Goal: Task Accomplishment & Management: Complete application form

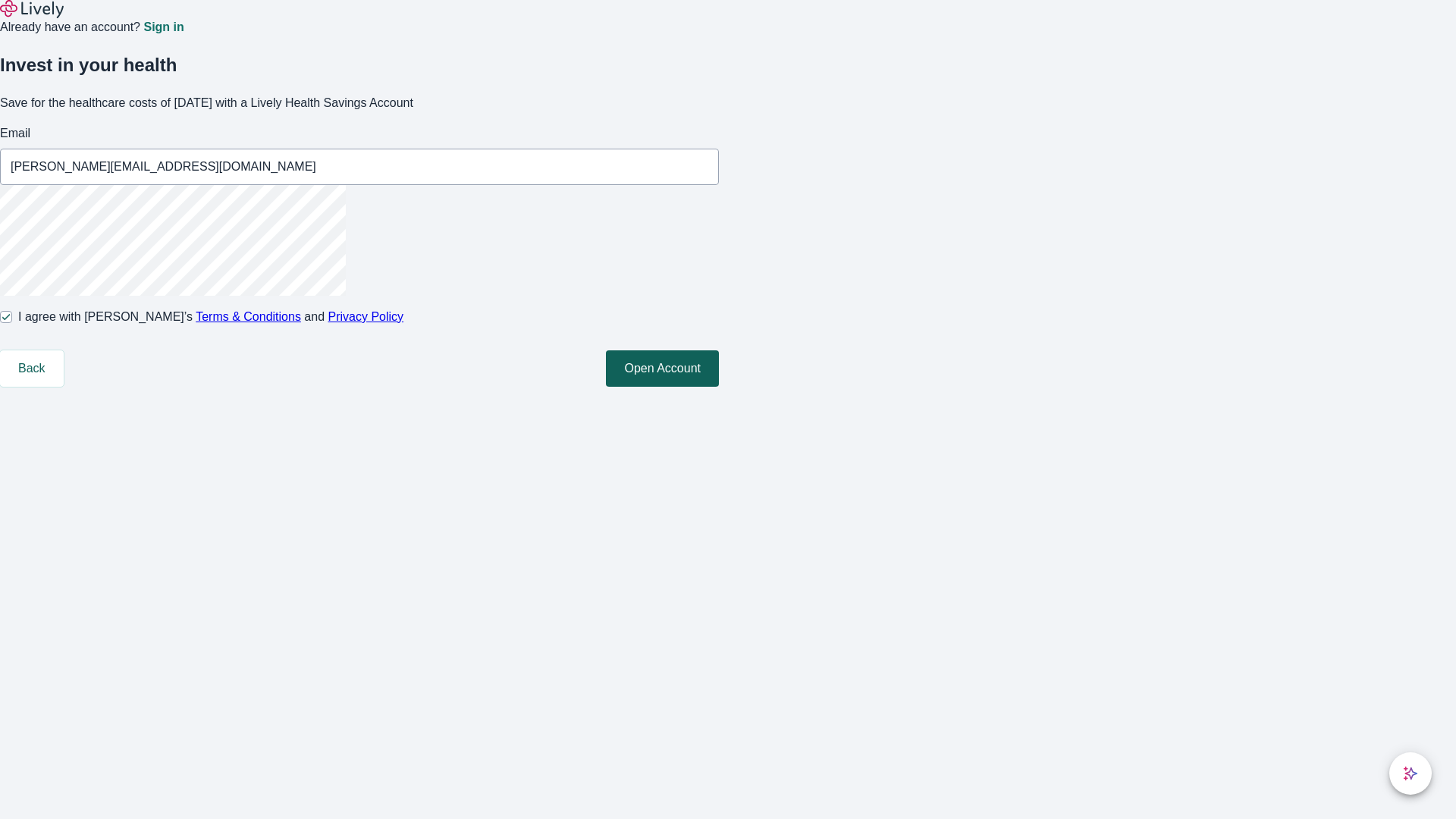
click at [719, 387] on button "Open Account" at bounding box center [662, 368] width 113 height 37
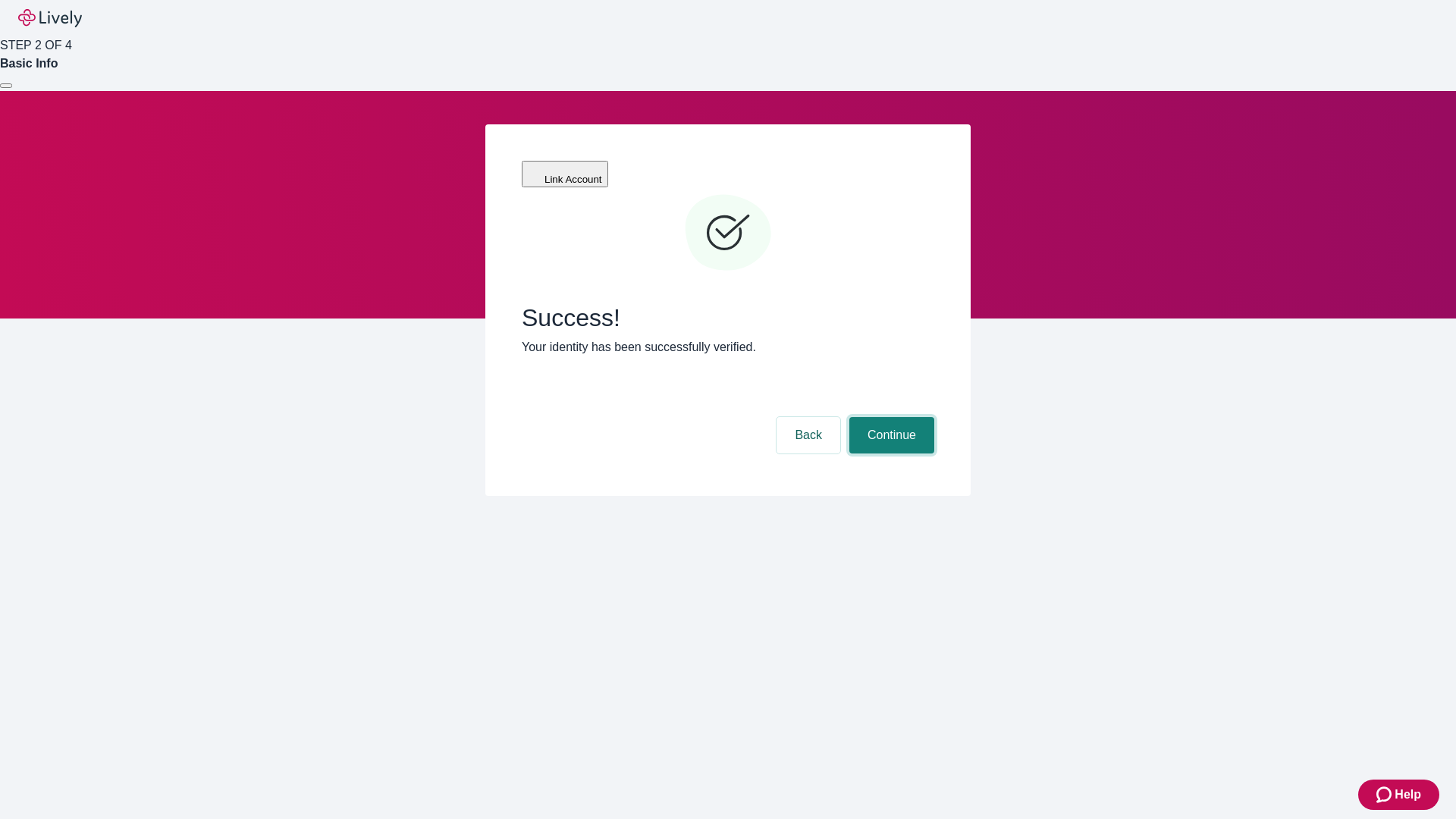
click at [889, 417] on button "Continue" at bounding box center [892, 436] width 85 height 37
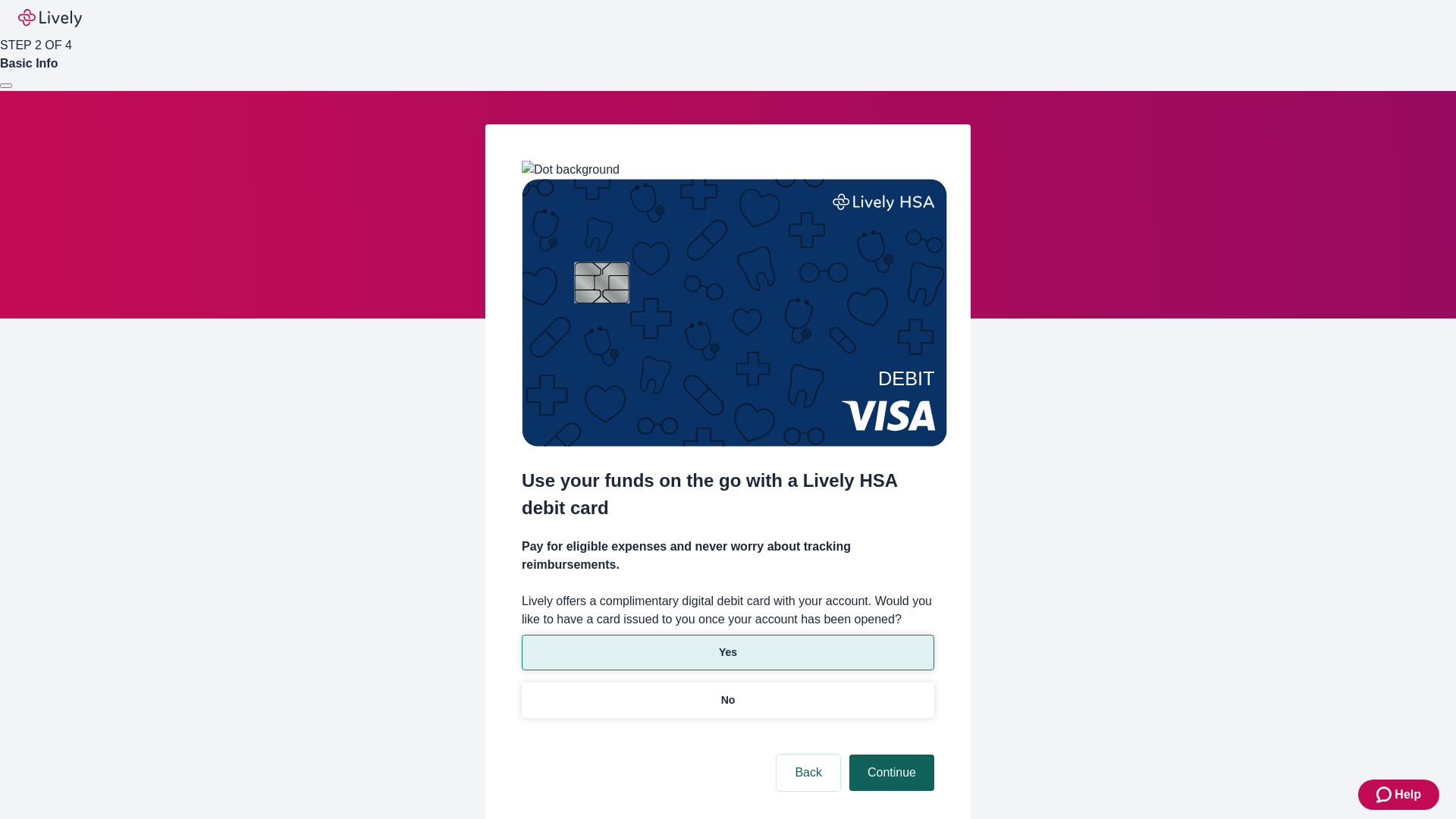
click at [728, 693] on p "No" at bounding box center [728, 700] width 14 height 16
click at [889, 755] on button "Continue" at bounding box center [892, 773] width 85 height 37
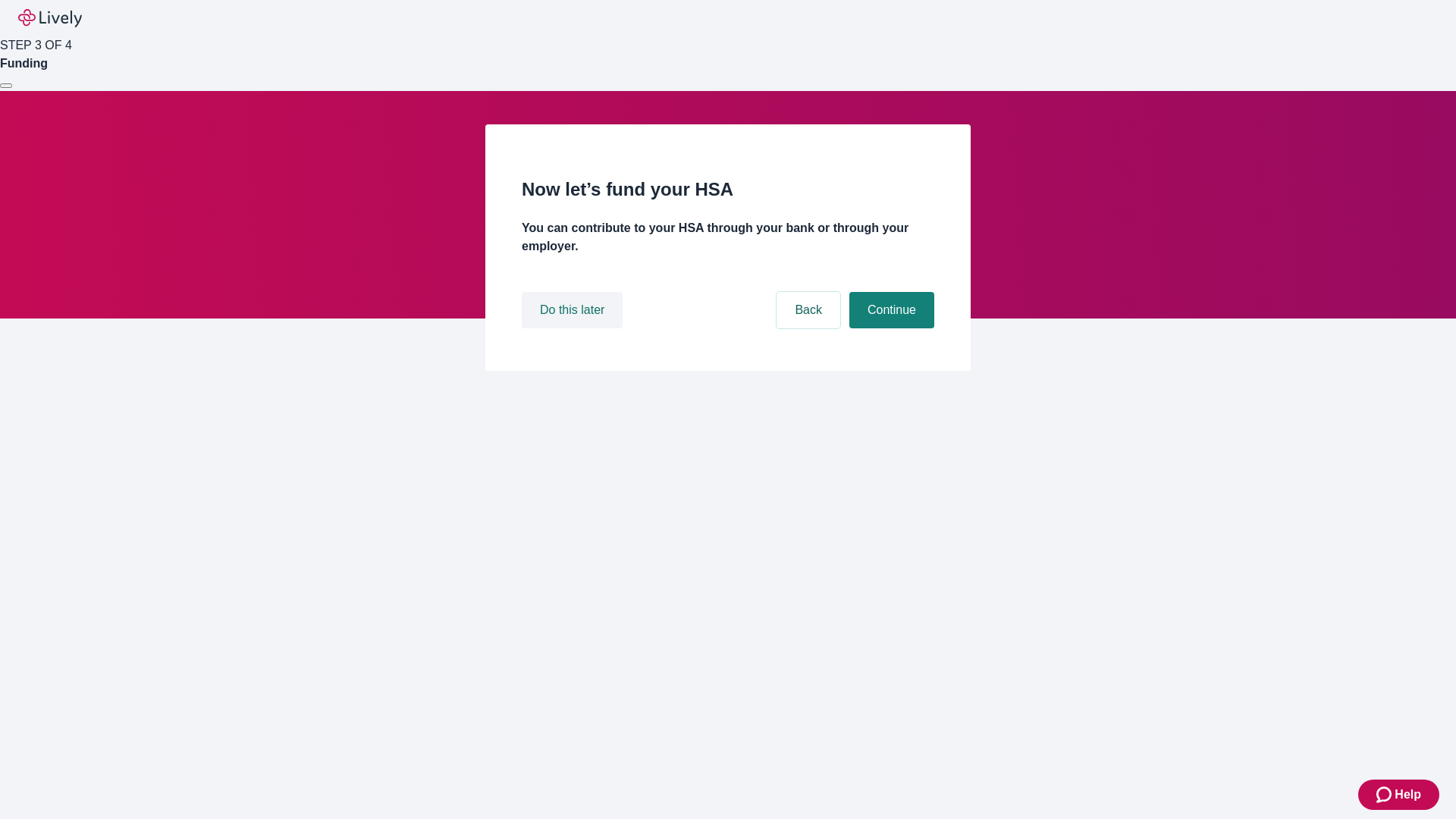
click at [574, 329] on button "Do this later" at bounding box center [572, 310] width 101 height 37
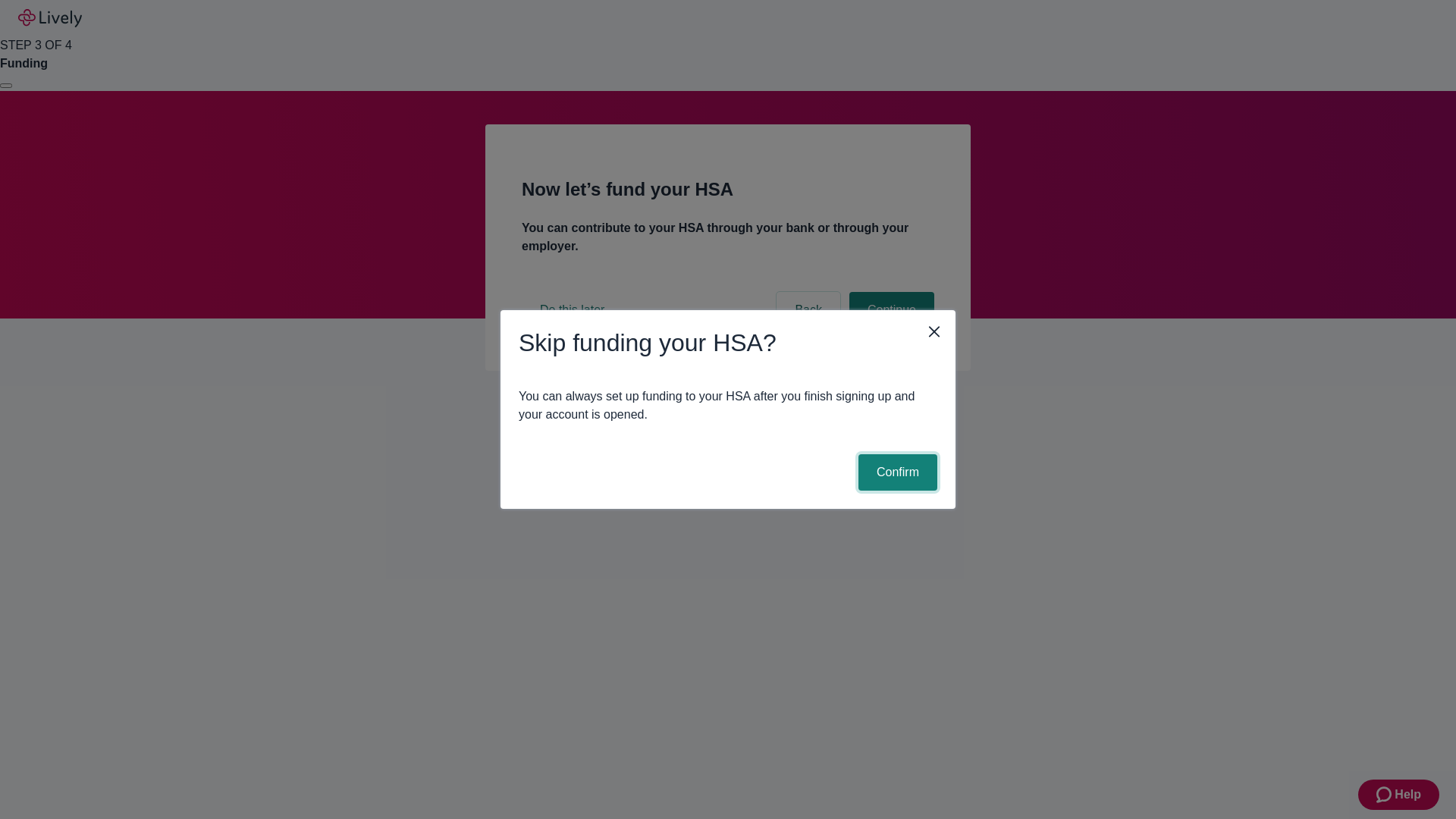
click at [896, 473] on button "Confirm" at bounding box center [898, 473] width 79 height 37
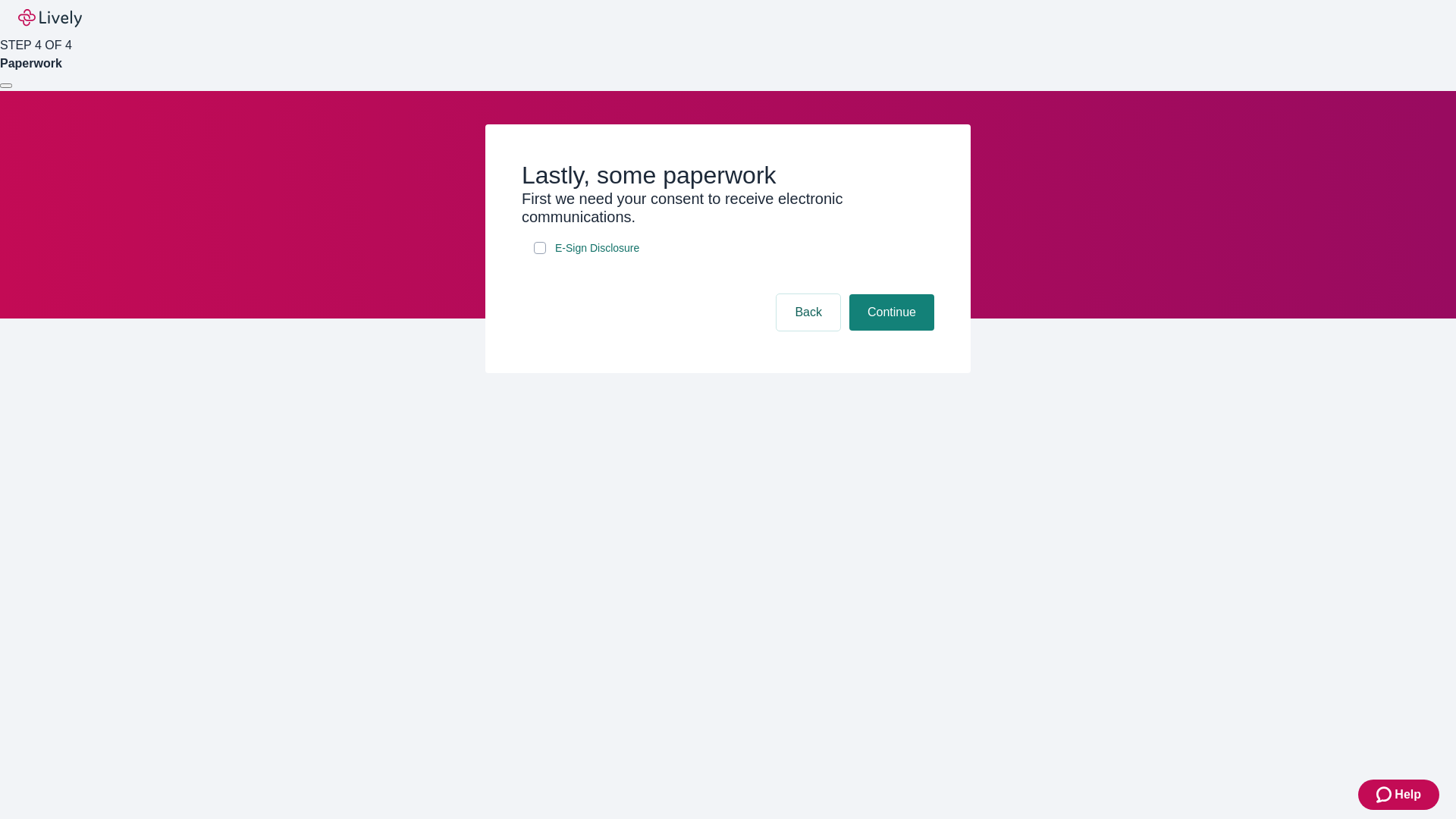
click at [540, 254] on input "E-Sign Disclosure" at bounding box center [540, 248] width 12 height 12
checkbox input "true"
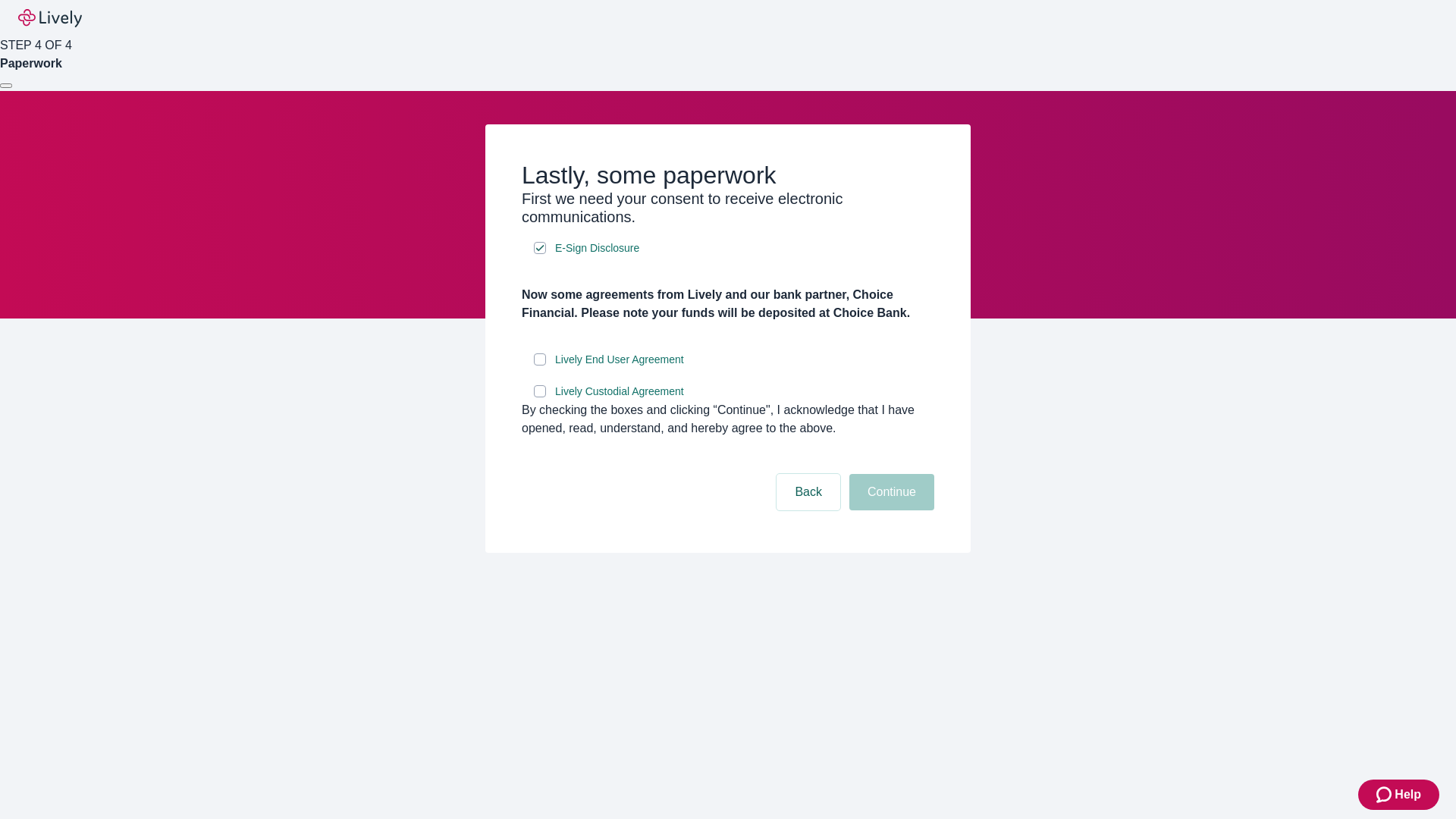
click at [540, 366] on input "Lively End User Agreement" at bounding box center [540, 359] width 12 height 12
checkbox input "true"
click at [540, 397] on input "Lively Custodial Agreement" at bounding box center [540, 391] width 12 height 12
checkbox input "true"
click at [889, 510] on button "Continue" at bounding box center [892, 492] width 85 height 37
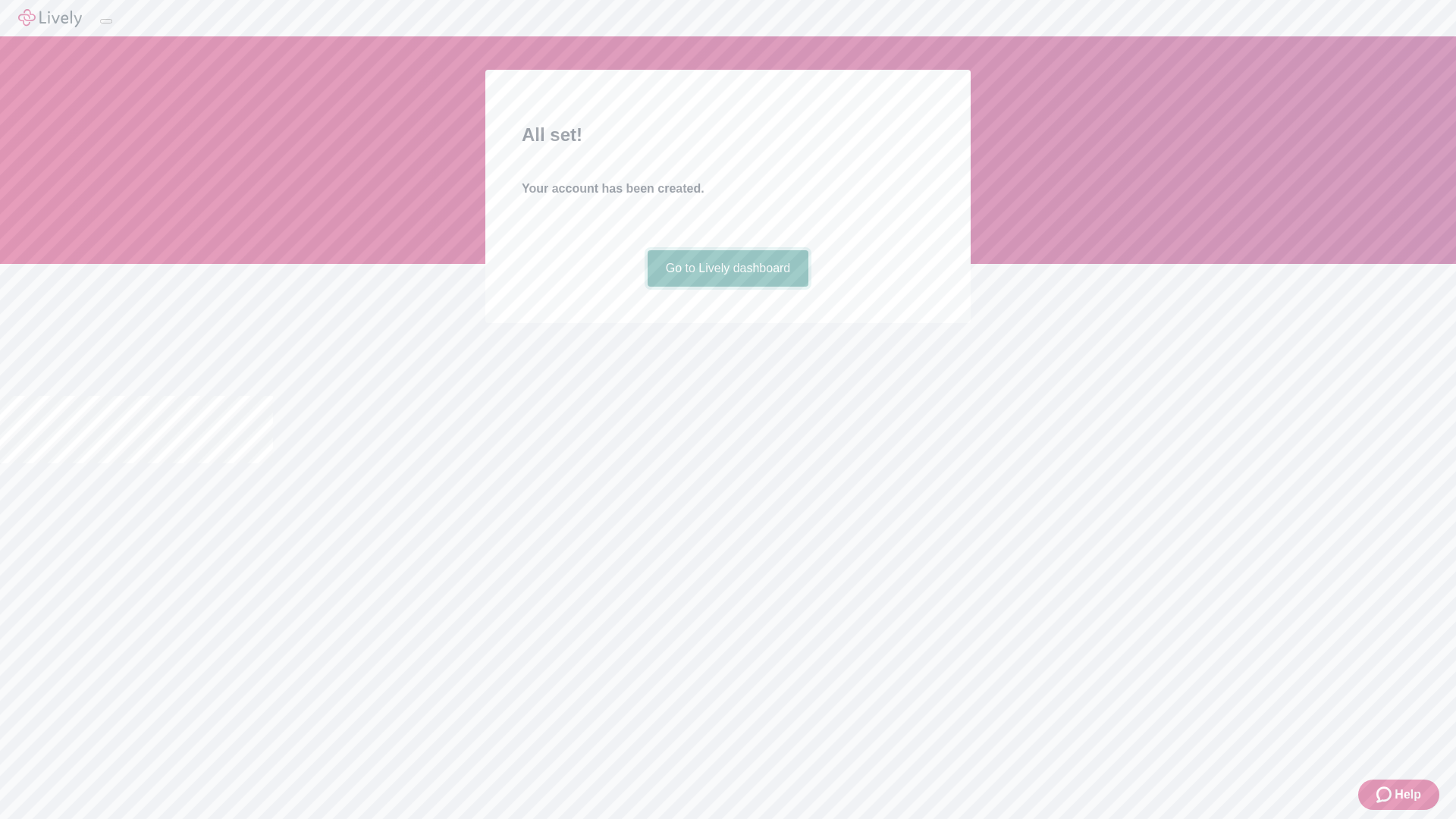
click at [728, 287] on link "Go to Lively dashboard" at bounding box center [728, 269] width 162 height 37
